Goal: Task Accomplishment & Management: Use online tool/utility

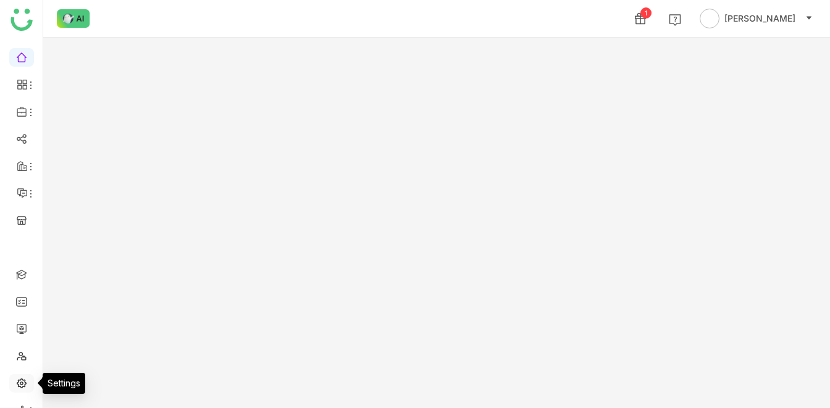
scroll to position [20, 0]
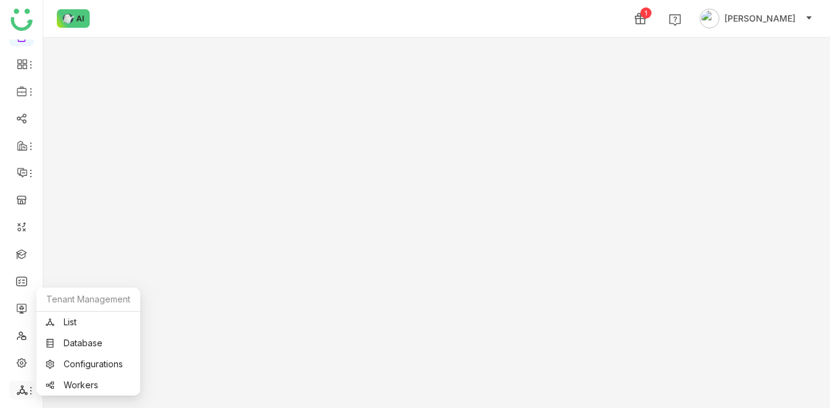
click at [26, 388] on icon at bounding box center [31, 391] width 10 height 10
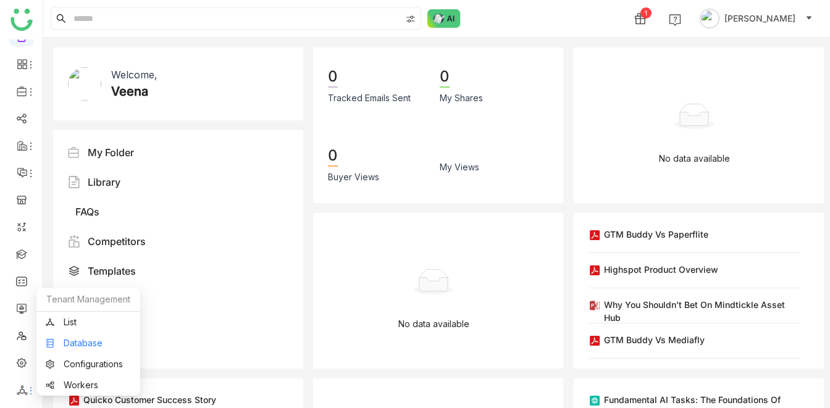
click at [83, 341] on link "Database" at bounding box center [88, 343] width 85 height 9
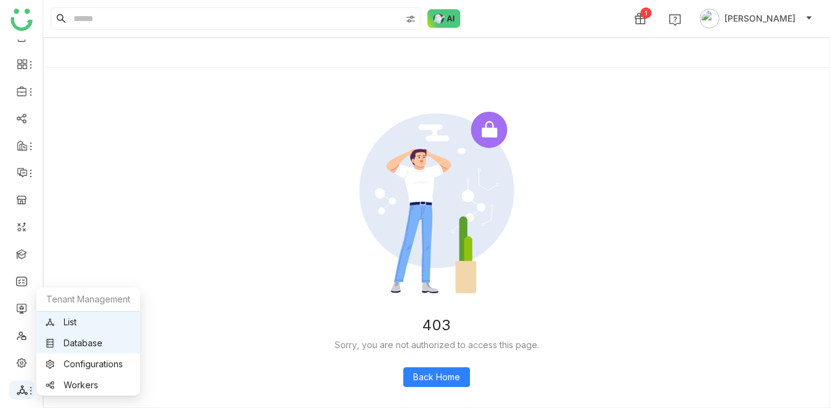
click at [23, 385] on icon at bounding box center [22, 390] width 11 height 11
click at [68, 325] on link "List" at bounding box center [88, 322] width 85 height 9
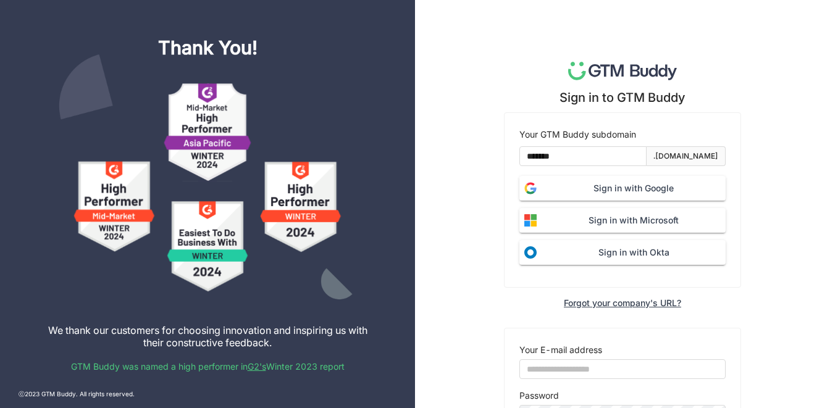
click at [615, 184] on span "Sign in with Google" at bounding box center [633, 188] width 184 height 14
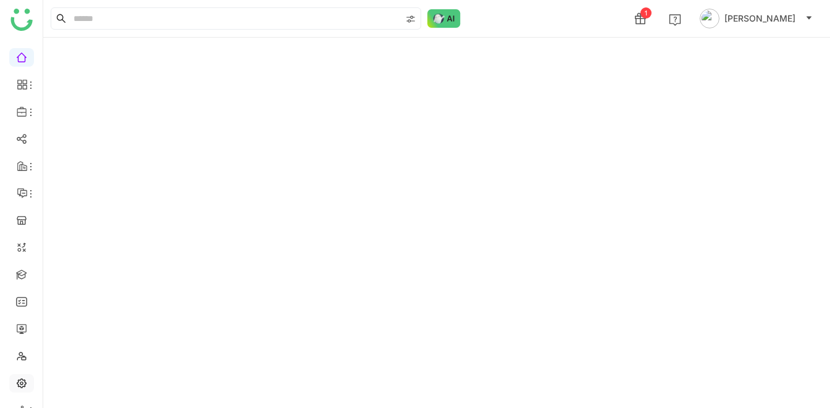
click at [22, 377] on link at bounding box center [21, 382] width 11 height 10
click at [25, 383] on link at bounding box center [21, 382] width 11 height 10
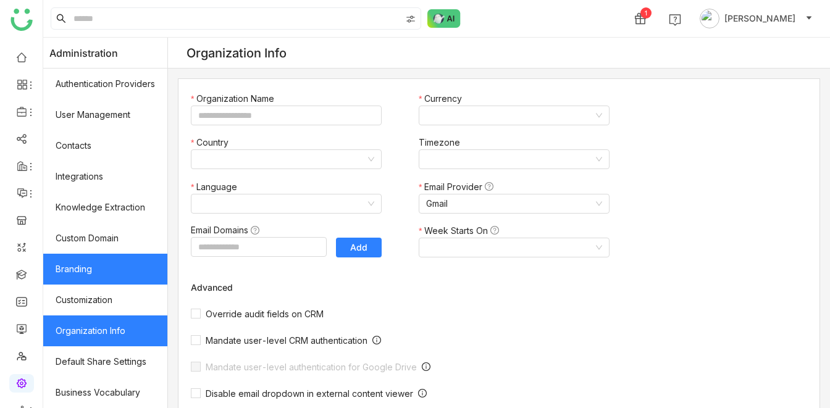
type input "*******"
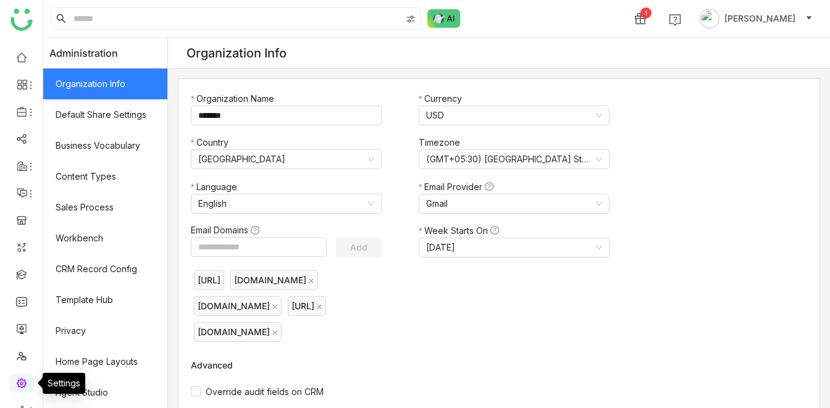
scroll to position [20, 0]
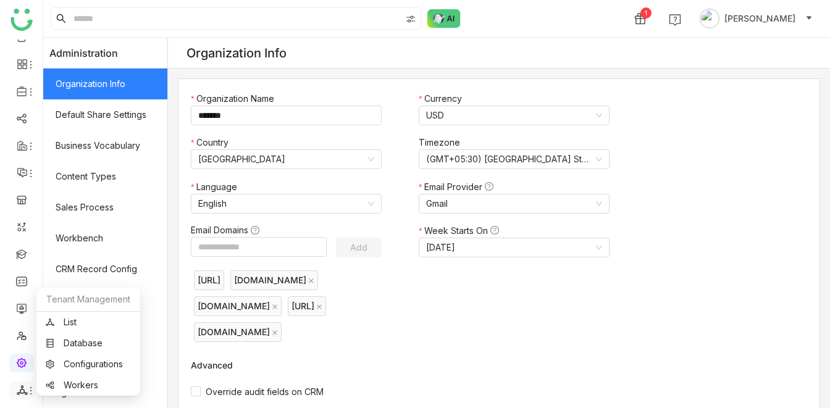
click at [22, 392] on icon at bounding box center [22, 390] width 11 height 11
click at [88, 344] on link "Database" at bounding box center [88, 343] width 85 height 9
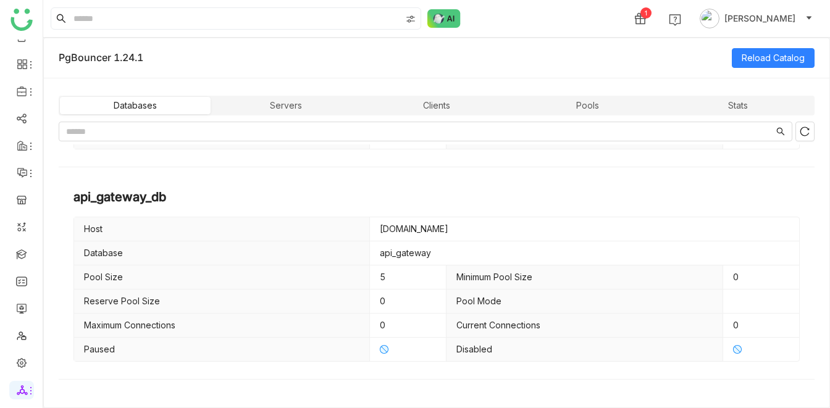
scroll to position [656, 0]
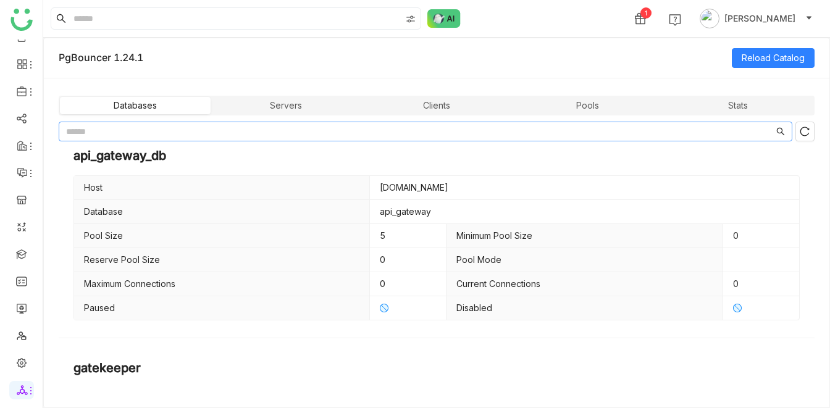
click at [200, 139] on nz-input-group at bounding box center [425, 132] width 733 height 20
click at [189, 131] on input "text" at bounding box center [419, 132] width 707 height 14
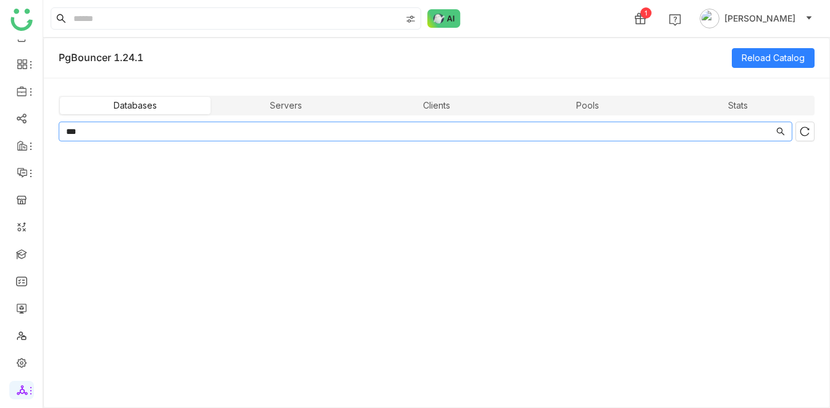
type input "***"
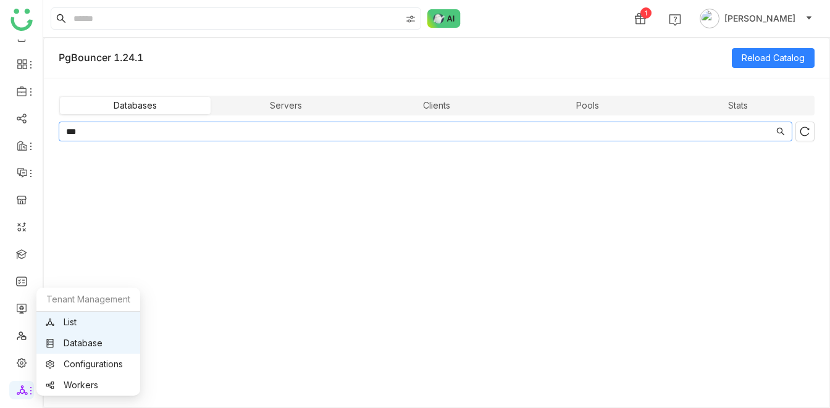
click at [91, 325] on link "List" at bounding box center [88, 322] width 85 height 9
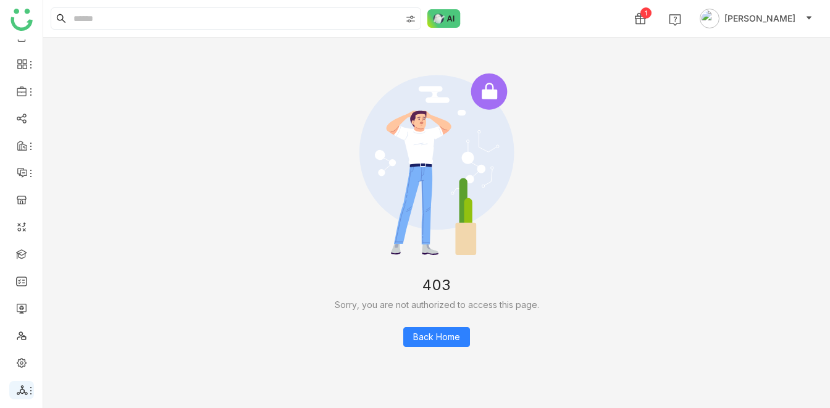
click at [23, 393] on icon at bounding box center [22, 390] width 10 height 10
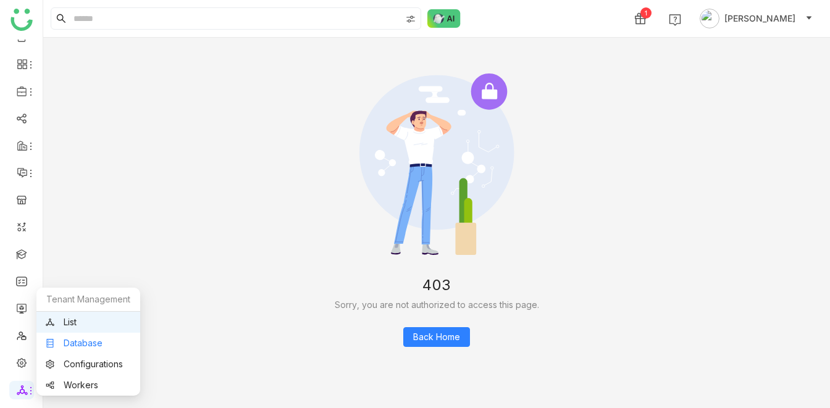
click at [73, 348] on link "Database" at bounding box center [88, 343] width 85 height 9
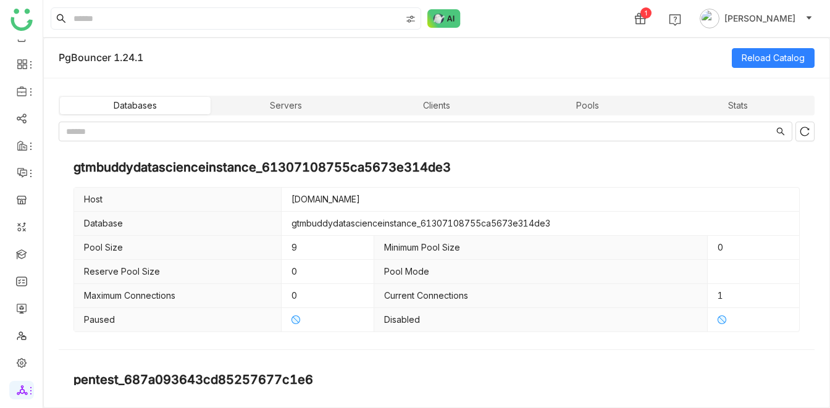
scroll to position [1705, 0]
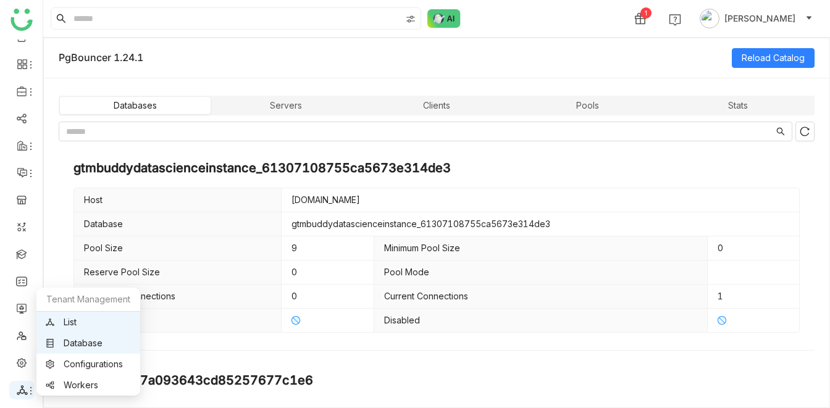
click at [25, 385] on icon at bounding box center [22, 390] width 11 height 11
click at [72, 318] on link "List" at bounding box center [88, 322] width 85 height 9
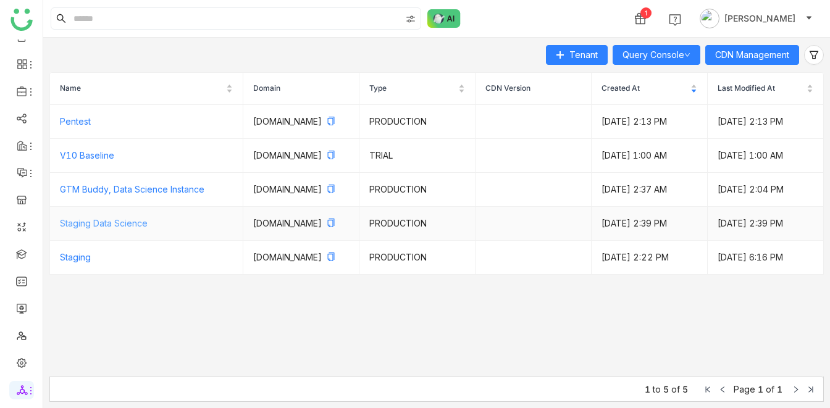
click at [126, 228] on link "Staging Data Science" at bounding box center [104, 223] width 88 height 10
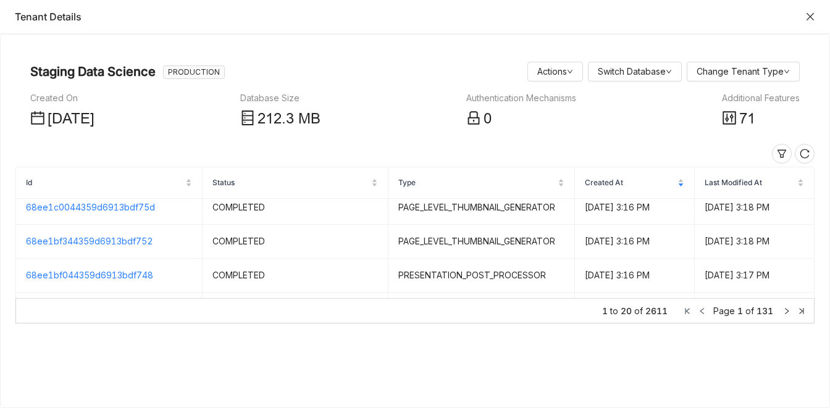
scroll to position [240, 0]
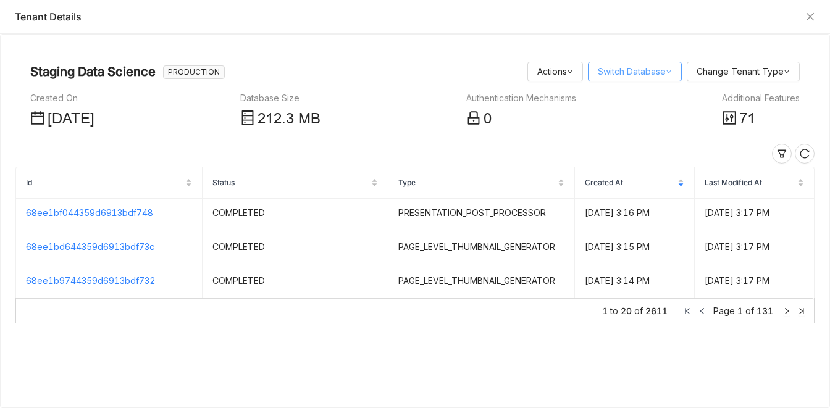
click at [647, 69] on link "Switch Database" at bounding box center [635, 71] width 74 height 10
click at [293, 97] on div "Database Size" at bounding box center [280, 98] width 80 height 14
click at [780, 152] on icon at bounding box center [782, 154] width 10 height 10
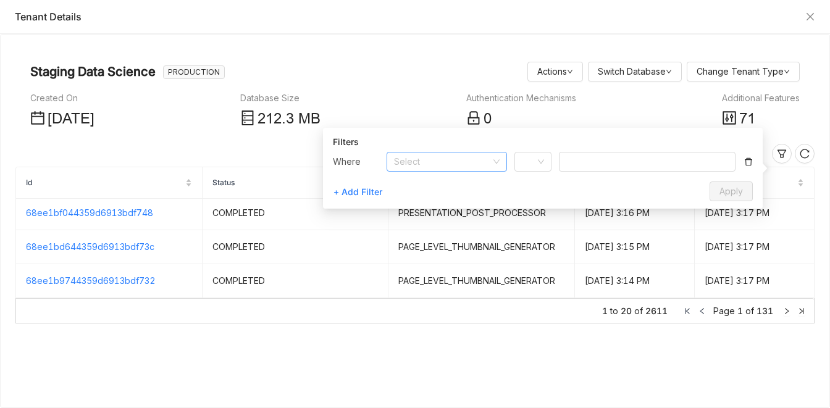
click at [457, 161] on input at bounding box center [442, 161] width 97 height 19
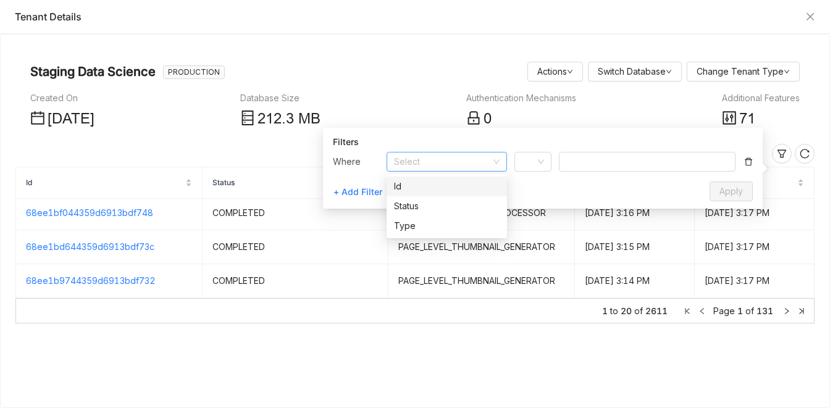
click at [429, 191] on div "Id" at bounding box center [447, 187] width 106 height 14
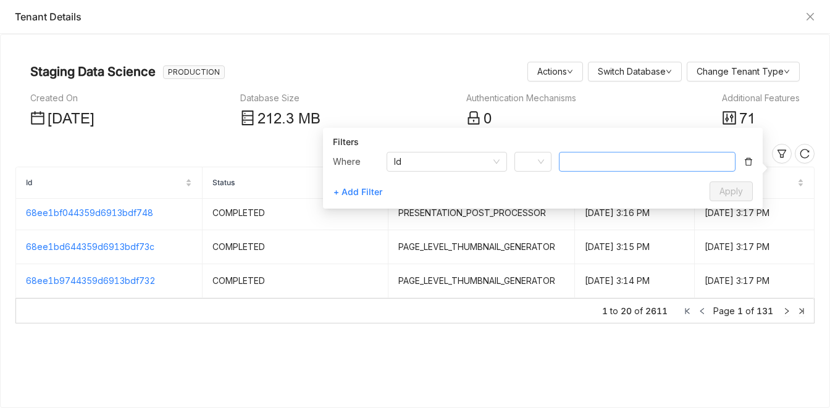
click at [581, 161] on input at bounding box center [647, 162] width 177 height 20
click at [526, 164] on span at bounding box center [526, 162] width 9 height 9
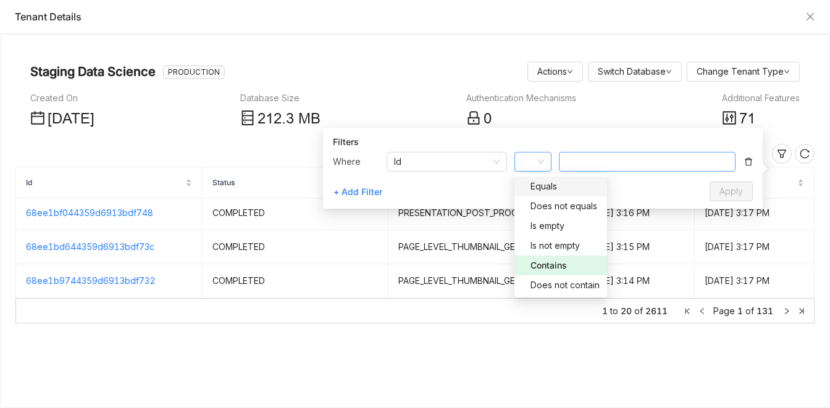
click at [575, 168] on input at bounding box center [647, 162] width 177 height 20
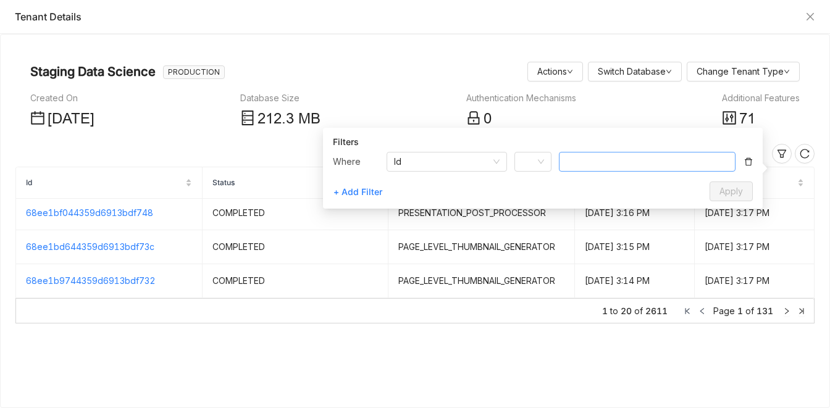
click at [575, 168] on input at bounding box center [647, 162] width 177 height 20
click at [424, 161] on nz-select-item "Id" at bounding box center [447, 161] width 106 height 19
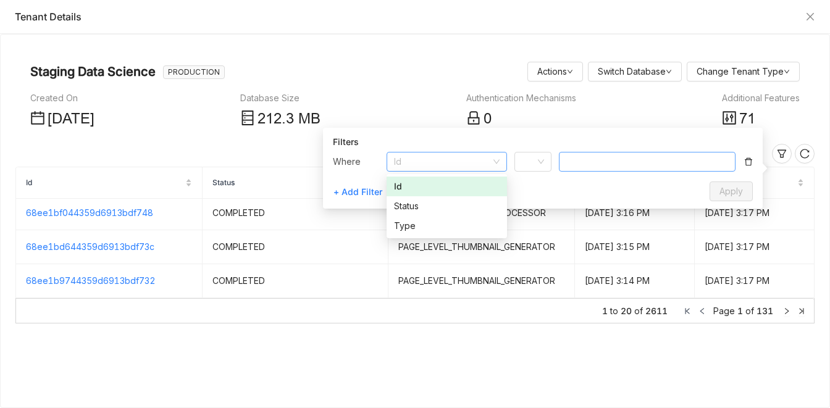
click at [584, 159] on input at bounding box center [647, 162] width 177 height 20
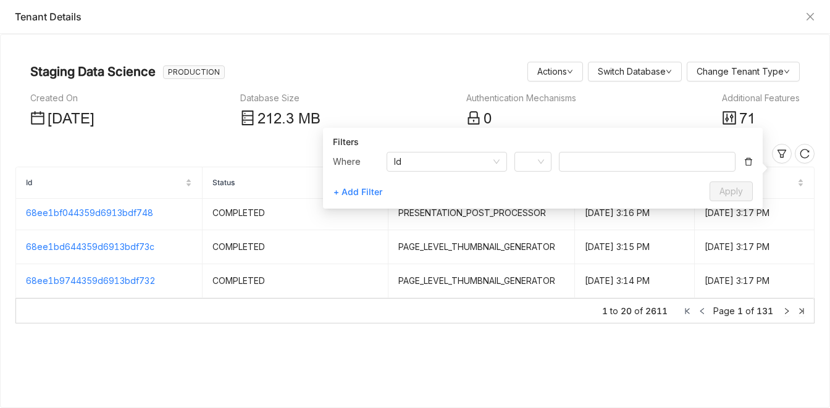
click at [630, 114] on div "Created On Jun 12, 2025 Database Size 212 .3 MB Authentication Mechanisms 0 Add…" at bounding box center [414, 111] width 769 height 40
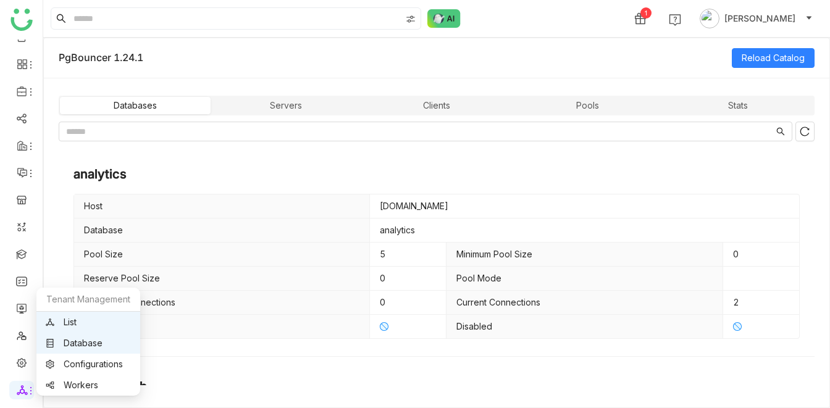
click at [83, 318] on link "List" at bounding box center [88, 322] width 85 height 9
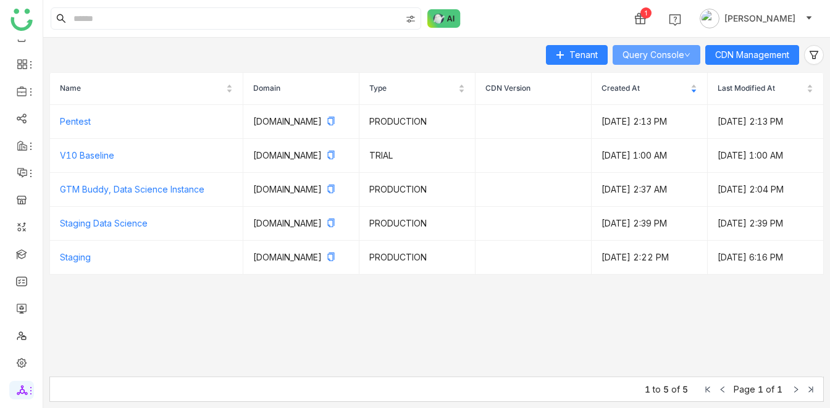
click at [662, 52] on link "Query Console" at bounding box center [656, 54] width 68 height 10
click at [513, 48] on div "Tenant Query Console CDN Management" at bounding box center [436, 55] width 774 height 20
click at [626, 56] on link "Query Console" at bounding box center [656, 54] width 68 height 10
click at [628, 74] on span "Global" at bounding box center [640, 76] width 26 height 14
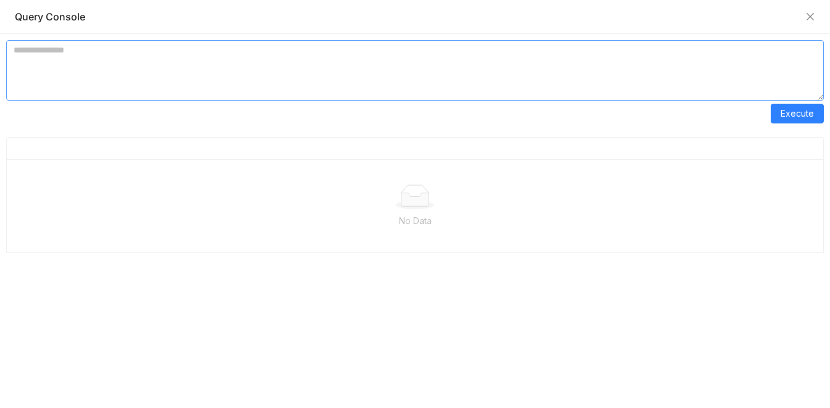
click at [261, 70] on textarea at bounding box center [414, 70] width 817 height 60
type textarea "**********"
click at [177, 48] on textarea "**********" at bounding box center [414, 70] width 817 height 60
click at [156, 47] on textarea "**********" at bounding box center [414, 70] width 817 height 60
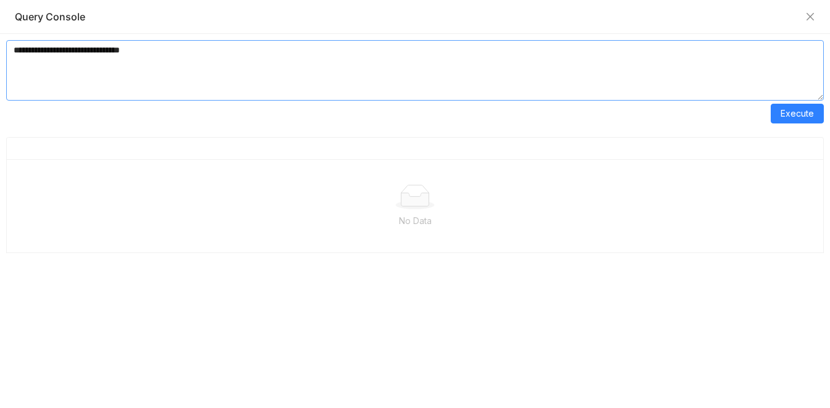
click at [156, 47] on textarea "**********" at bounding box center [414, 70] width 817 height 60
paste textarea "**********"
click at [790, 108] on span "Execute" at bounding box center [796, 114] width 33 height 14
click at [333, 51] on textarea "**********" at bounding box center [414, 70] width 817 height 60
type textarea "**********"
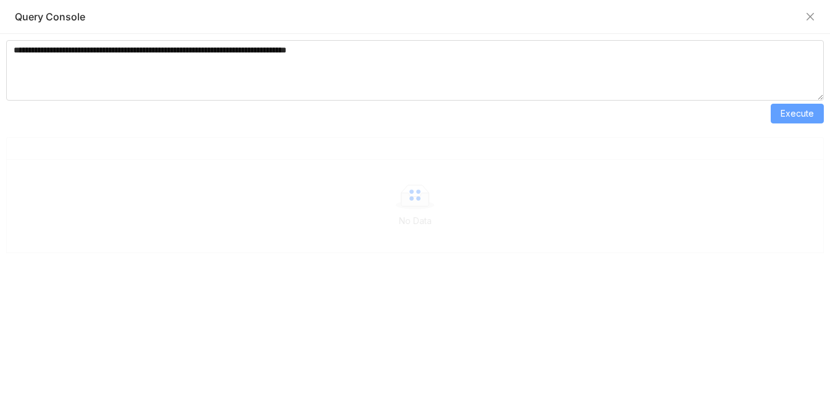
click at [801, 112] on span "Execute" at bounding box center [796, 114] width 33 height 14
click at [371, 52] on textarea "**********" at bounding box center [414, 70] width 817 height 60
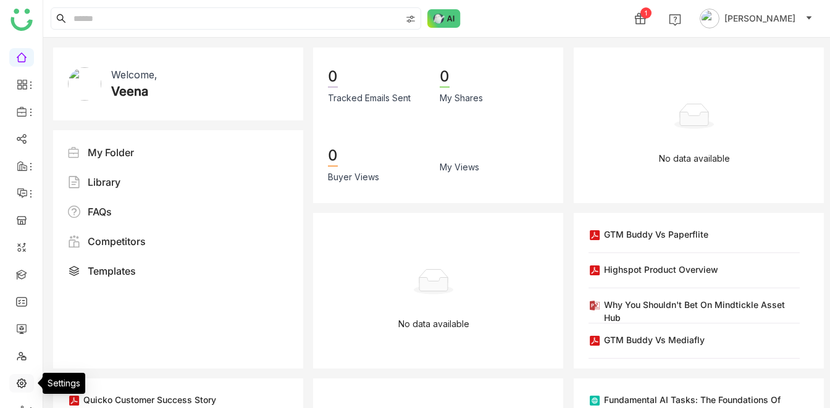
scroll to position [20, 0]
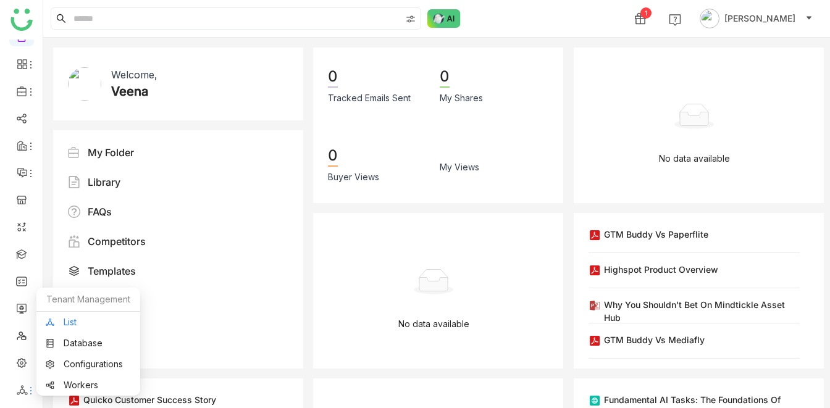
click at [75, 319] on link "List" at bounding box center [88, 322] width 85 height 9
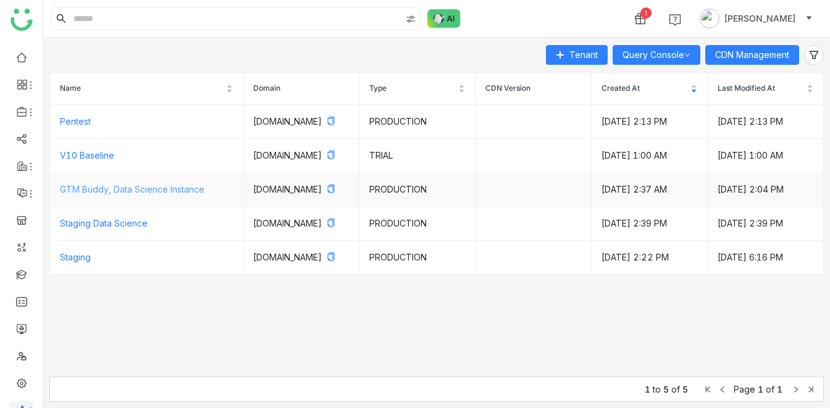
click at [152, 194] on link "GTM Buddy, Data Science Instance" at bounding box center [132, 189] width 144 height 10
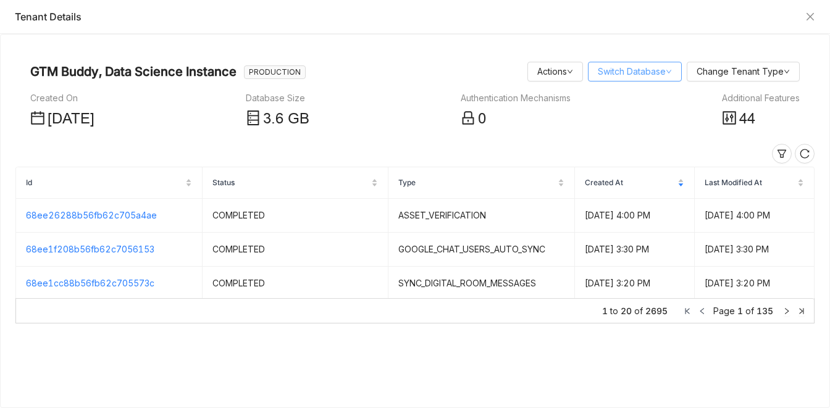
click at [659, 71] on link "Switch Database" at bounding box center [635, 71] width 74 height 10
click at [786, 157] on icon at bounding box center [781, 154] width 19 height 10
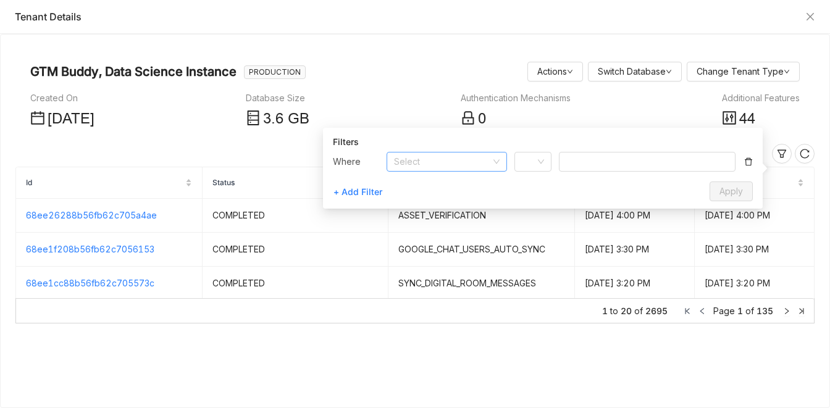
click at [464, 158] on input at bounding box center [442, 161] width 97 height 19
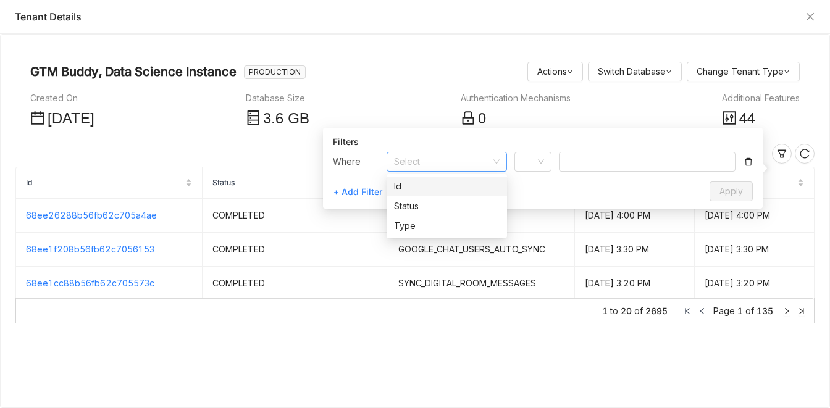
click at [690, 117] on div "Created On [DATE] Database Size 3 .6 GB Authentication Mechanisms 0 Additional …" at bounding box center [414, 111] width 769 height 40
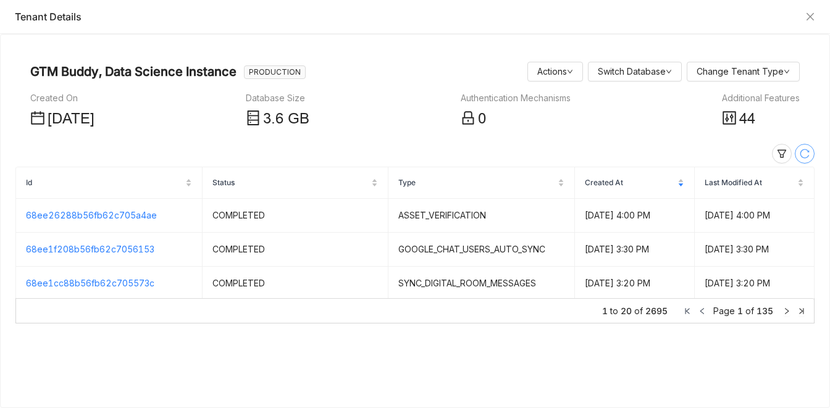
click at [803, 152] on icon at bounding box center [804, 154] width 10 height 10
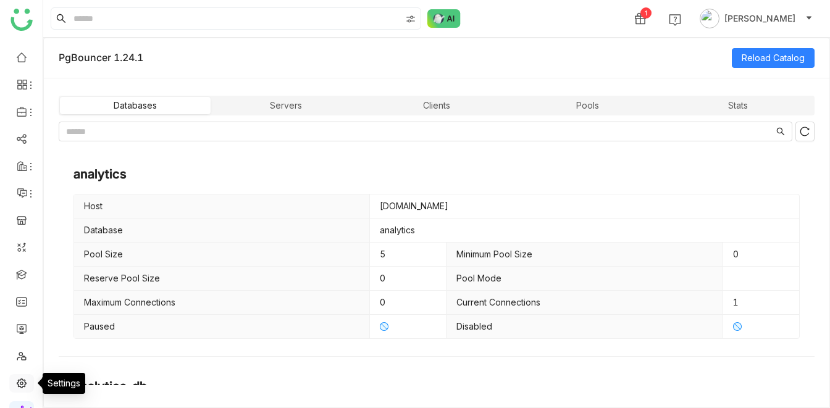
scroll to position [20, 0]
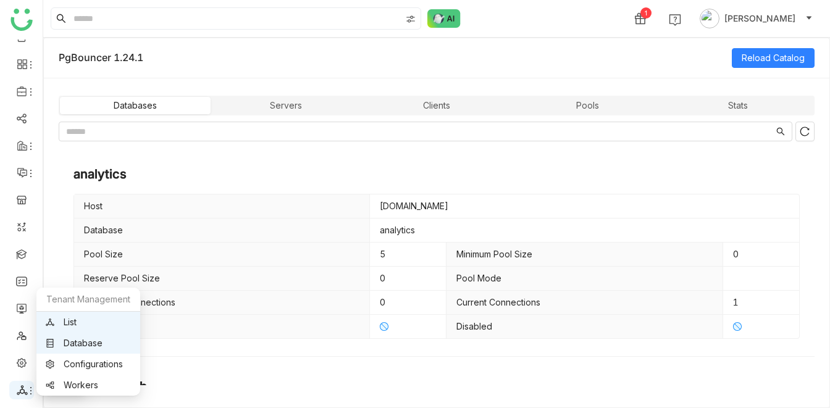
click at [23, 388] on icon at bounding box center [22, 390] width 11 height 11
click at [77, 318] on link "List" at bounding box center [88, 322] width 85 height 9
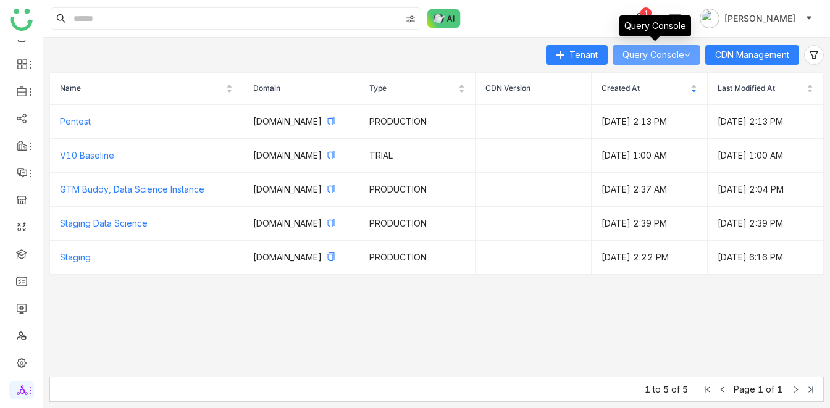
click at [643, 56] on link "Query Console" at bounding box center [656, 54] width 68 height 10
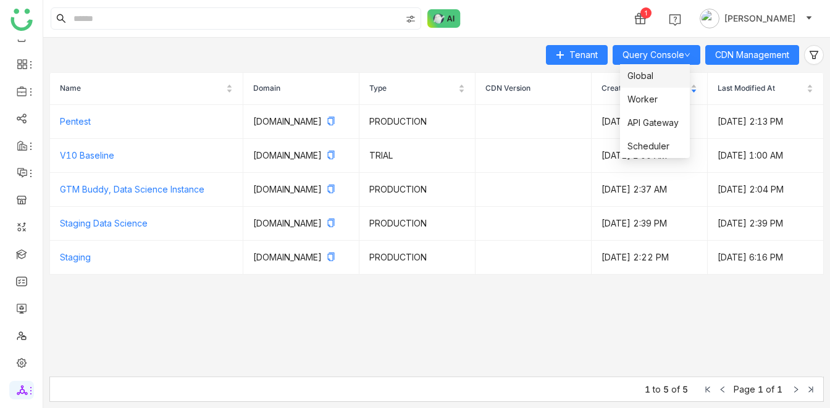
click at [644, 74] on span "Global" at bounding box center [640, 76] width 26 height 14
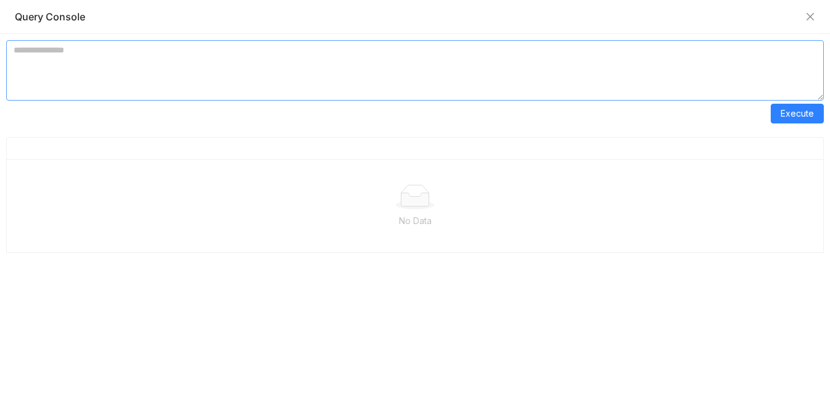
click at [367, 61] on textarea at bounding box center [414, 70] width 817 height 60
paste textarea "**********"
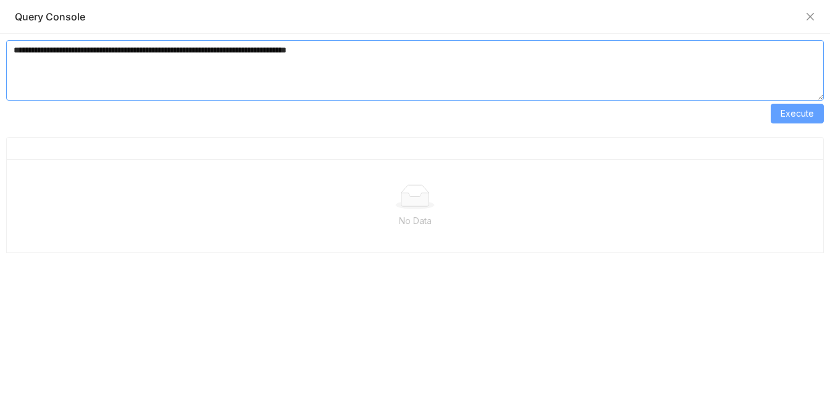
type textarea "**********"
click at [810, 112] on span "Execute" at bounding box center [796, 114] width 33 height 14
